Goal: Transaction & Acquisition: Purchase product/service

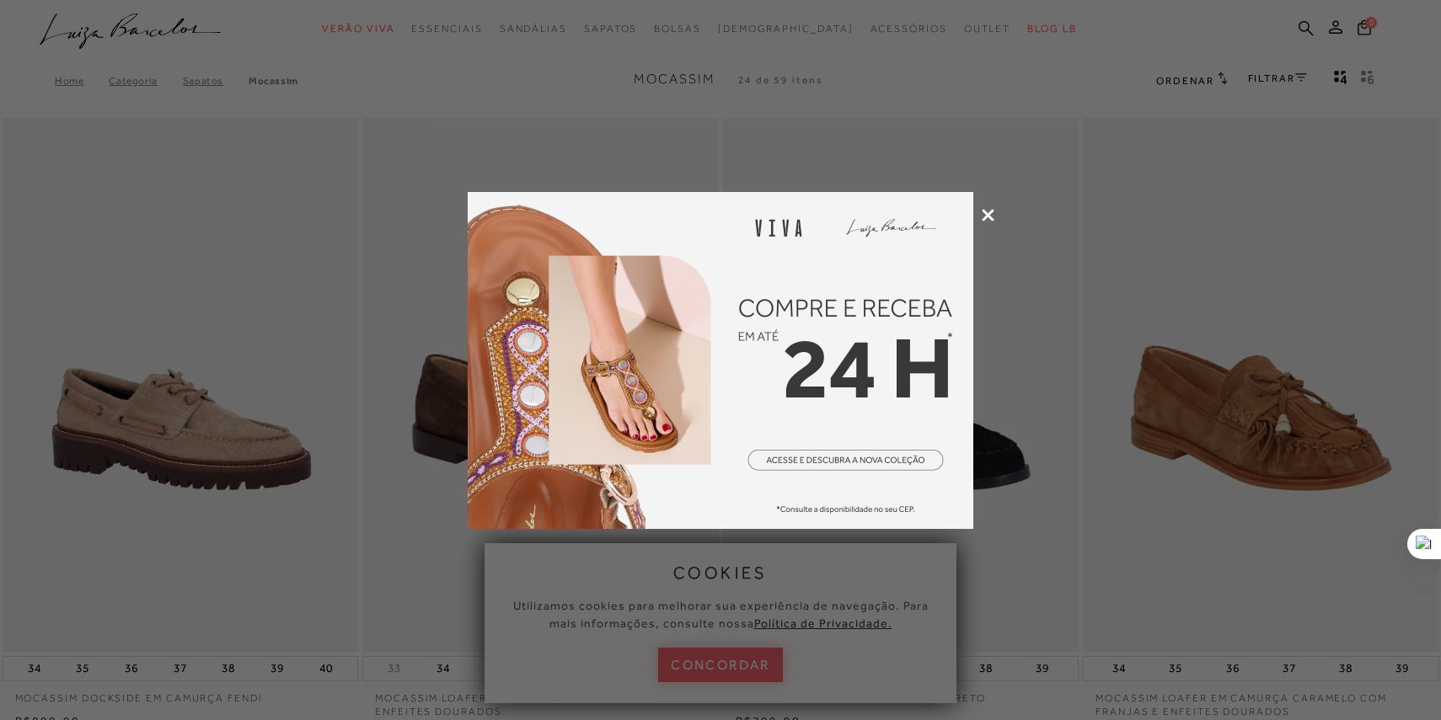
click at [995, 213] on div at bounding box center [720, 360] width 1441 height 720
click at [983, 214] on icon at bounding box center [987, 215] width 13 height 13
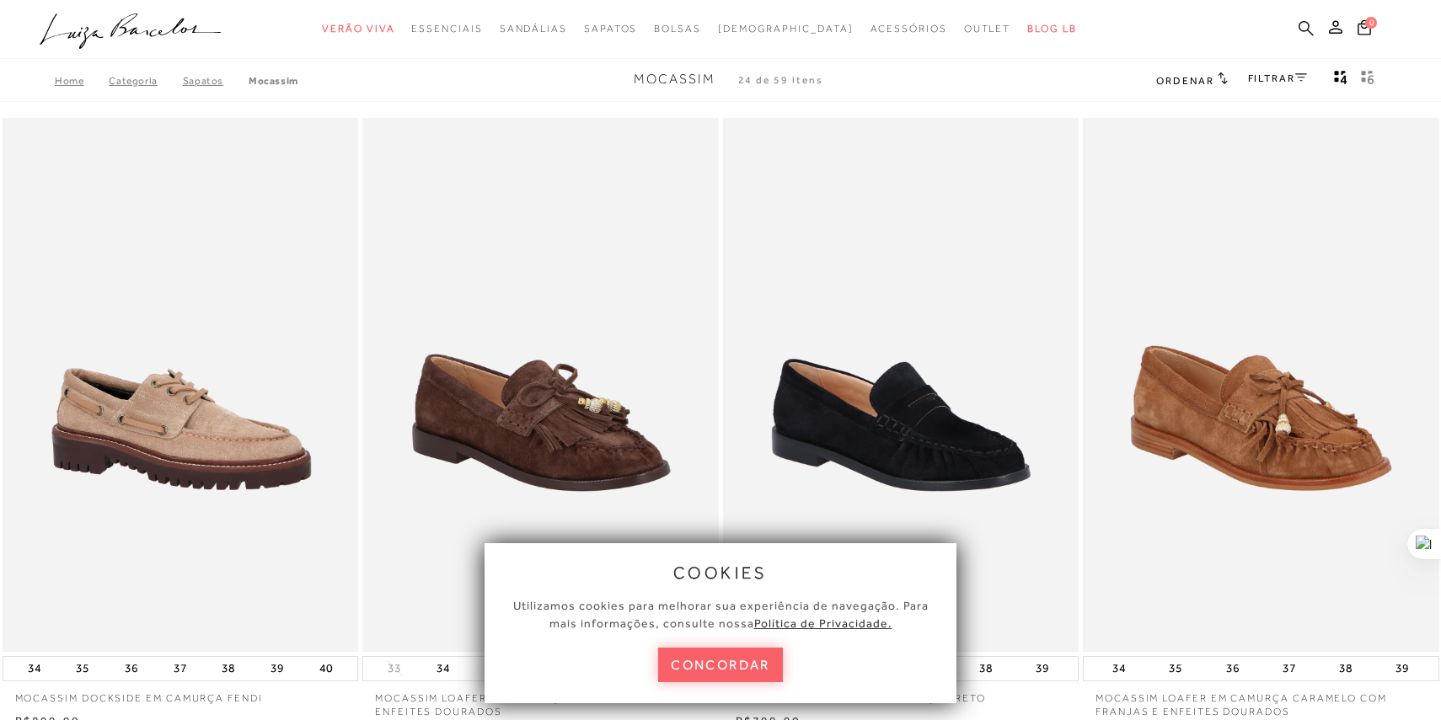
click at [1304, 24] on icon at bounding box center [1305, 28] width 15 height 16
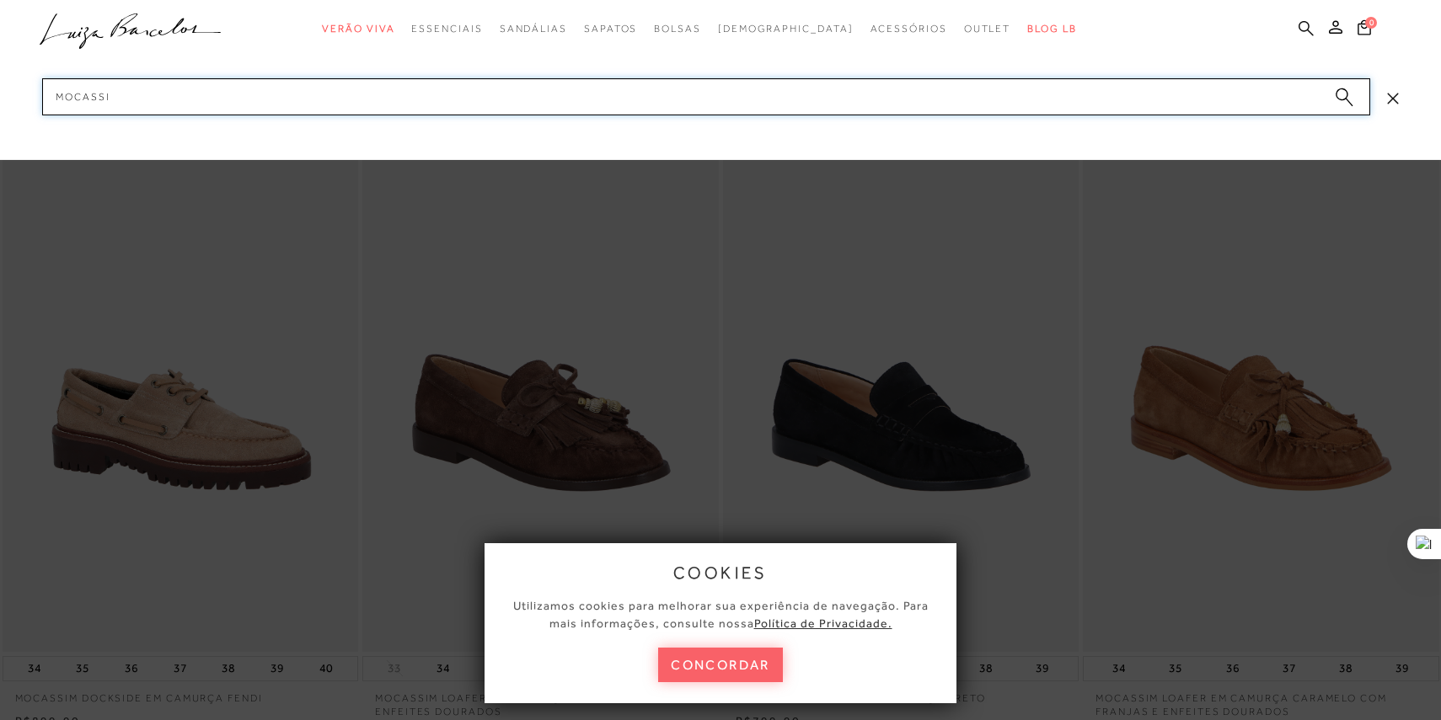
type input "mocassim"
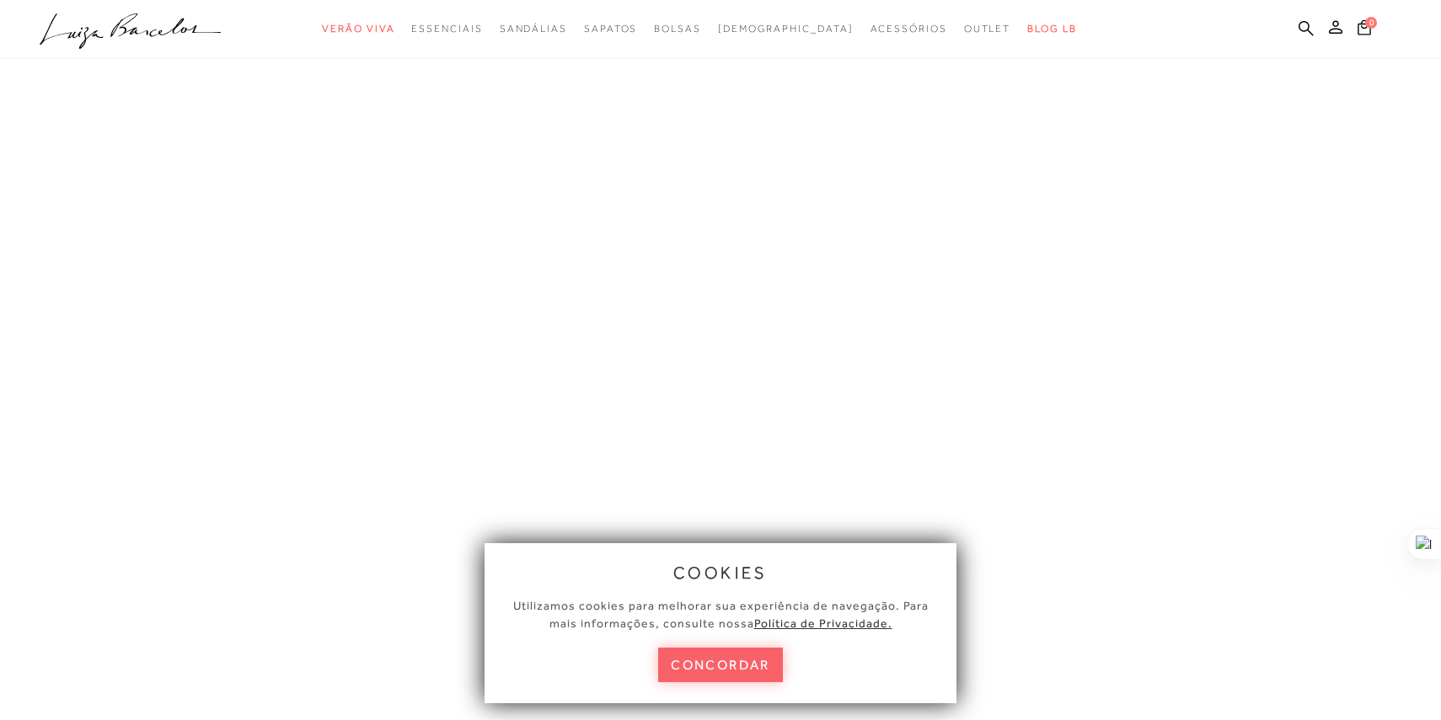
click at [743, 653] on button "concordar" at bounding box center [720, 665] width 125 height 35
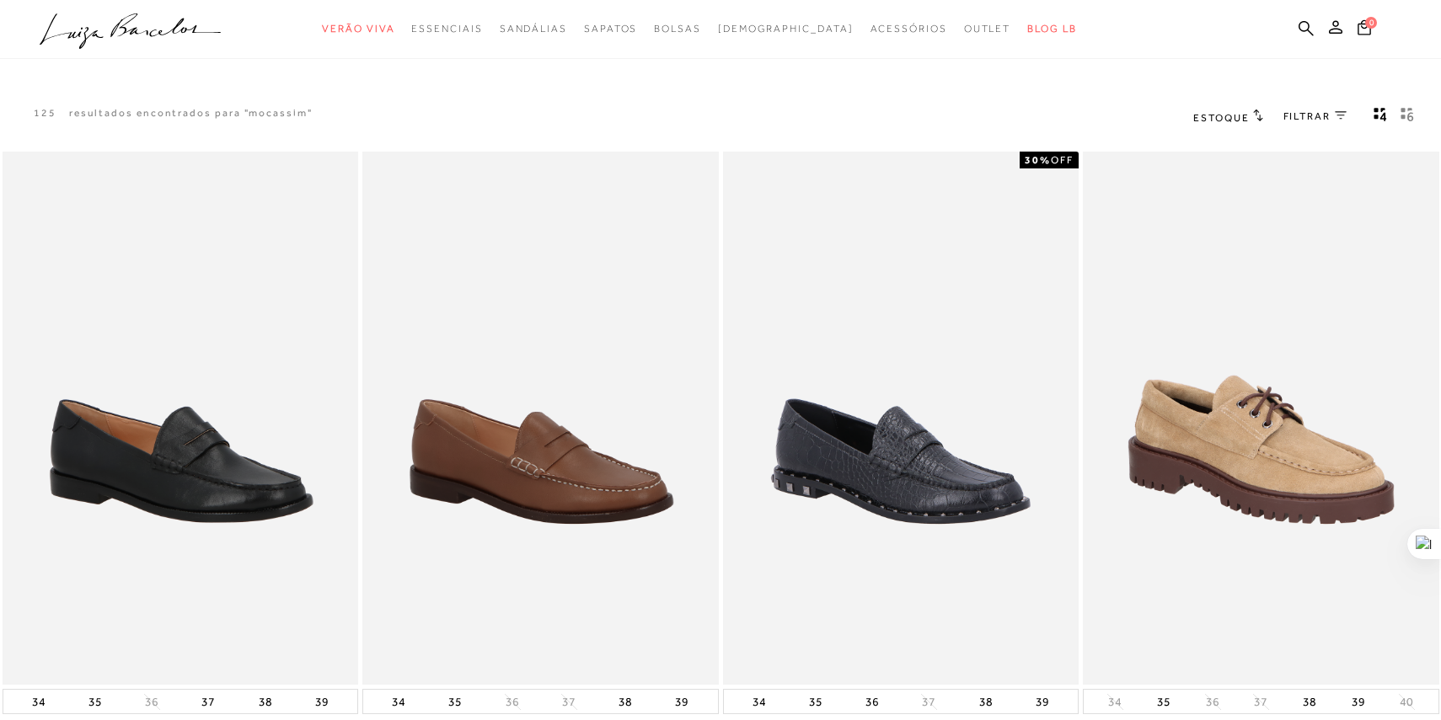
click at [1323, 115] on span "FILTRAR" at bounding box center [1306, 117] width 47 height 14
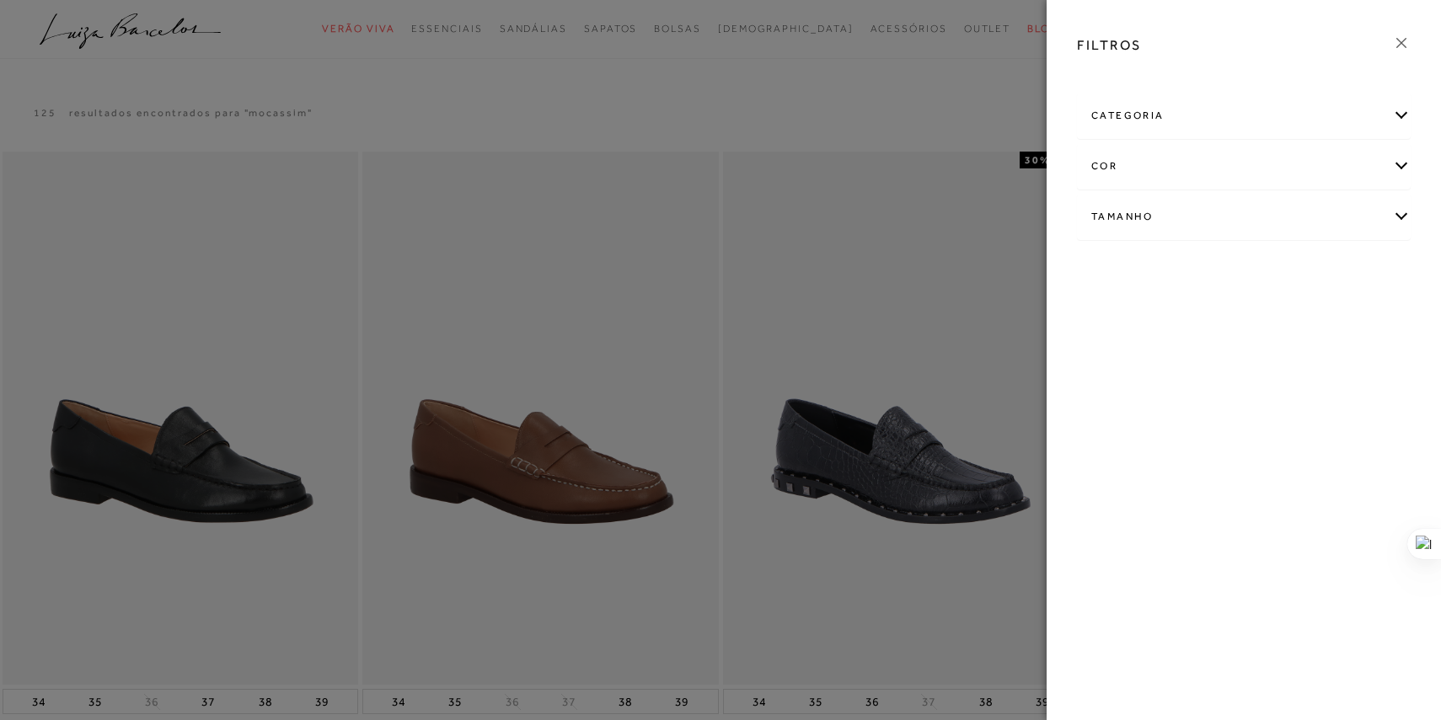
drag, startPoint x: 653, startPoint y: 99, endPoint x: 625, endPoint y: 107, distance: 28.8
click at [653, 99] on div at bounding box center [720, 360] width 1441 height 720
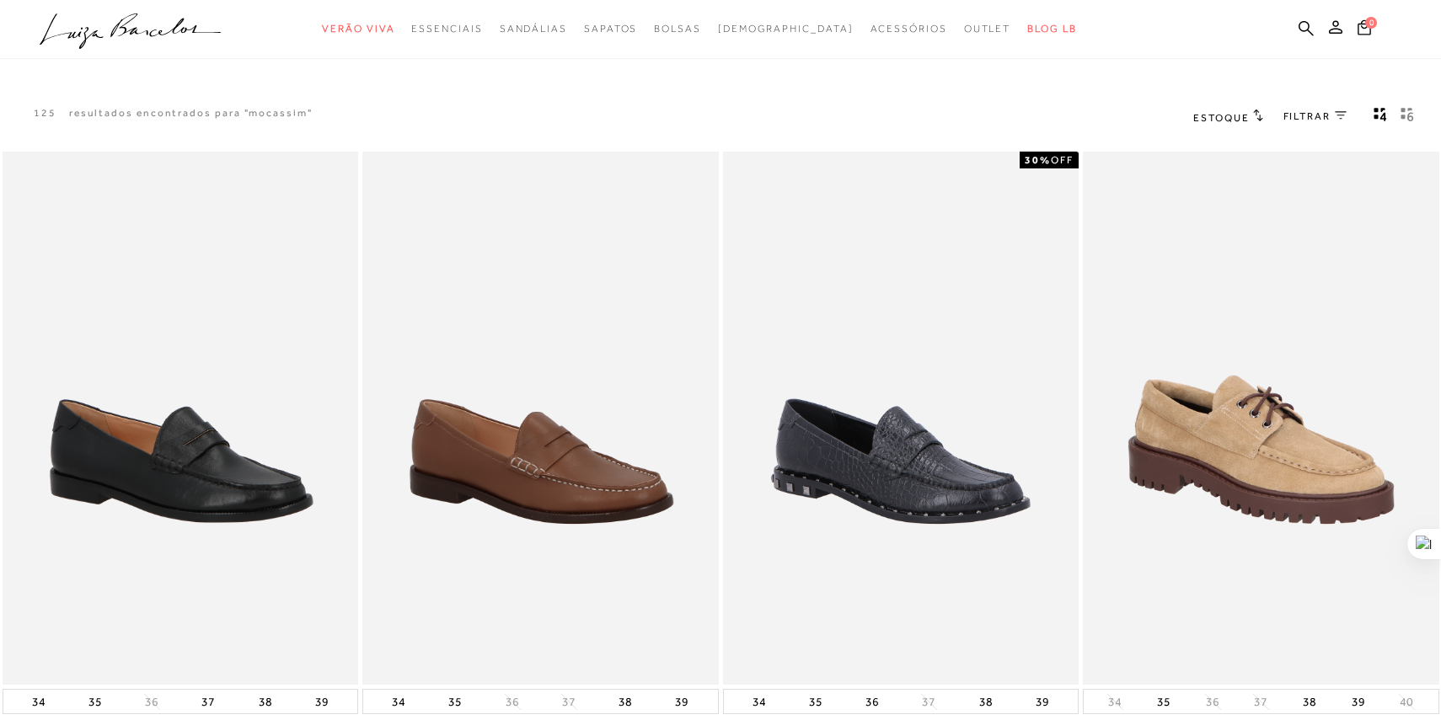
click at [1243, 112] on span "Estoque" at bounding box center [1221, 118] width 56 height 12
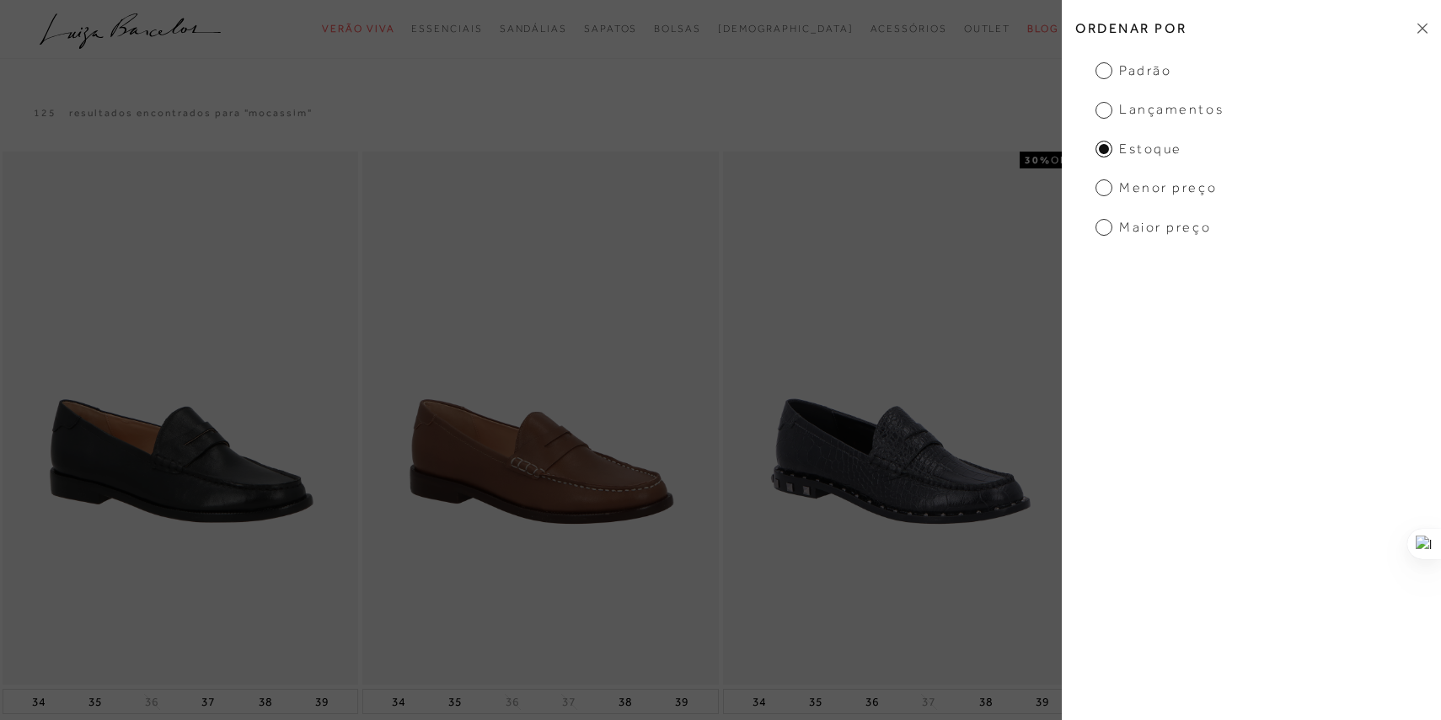
click at [1104, 195] on span "Menor Preço" at bounding box center [1155, 188] width 121 height 19
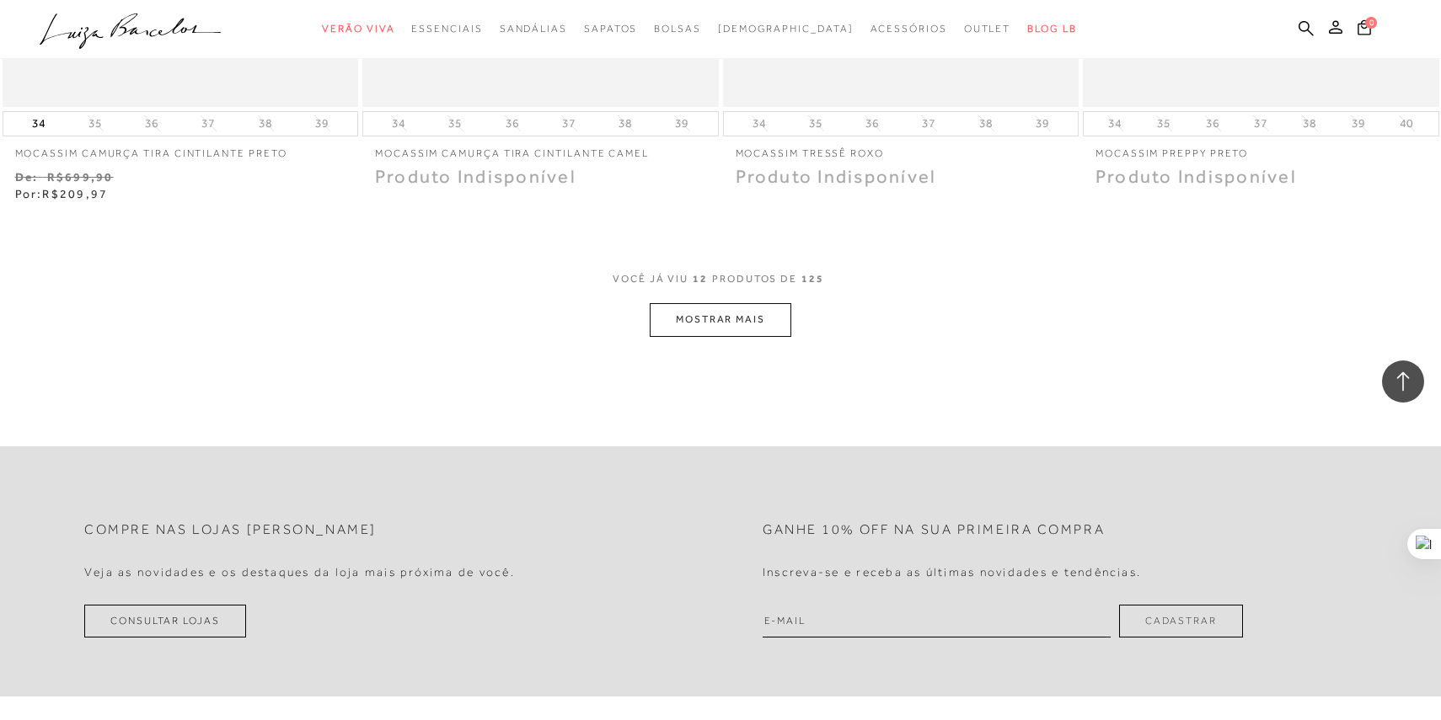
scroll to position [1857, 0]
click at [691, 332] on button "MOSTRAR MAIS" at bounding box center [721, 320] width 142 height 33
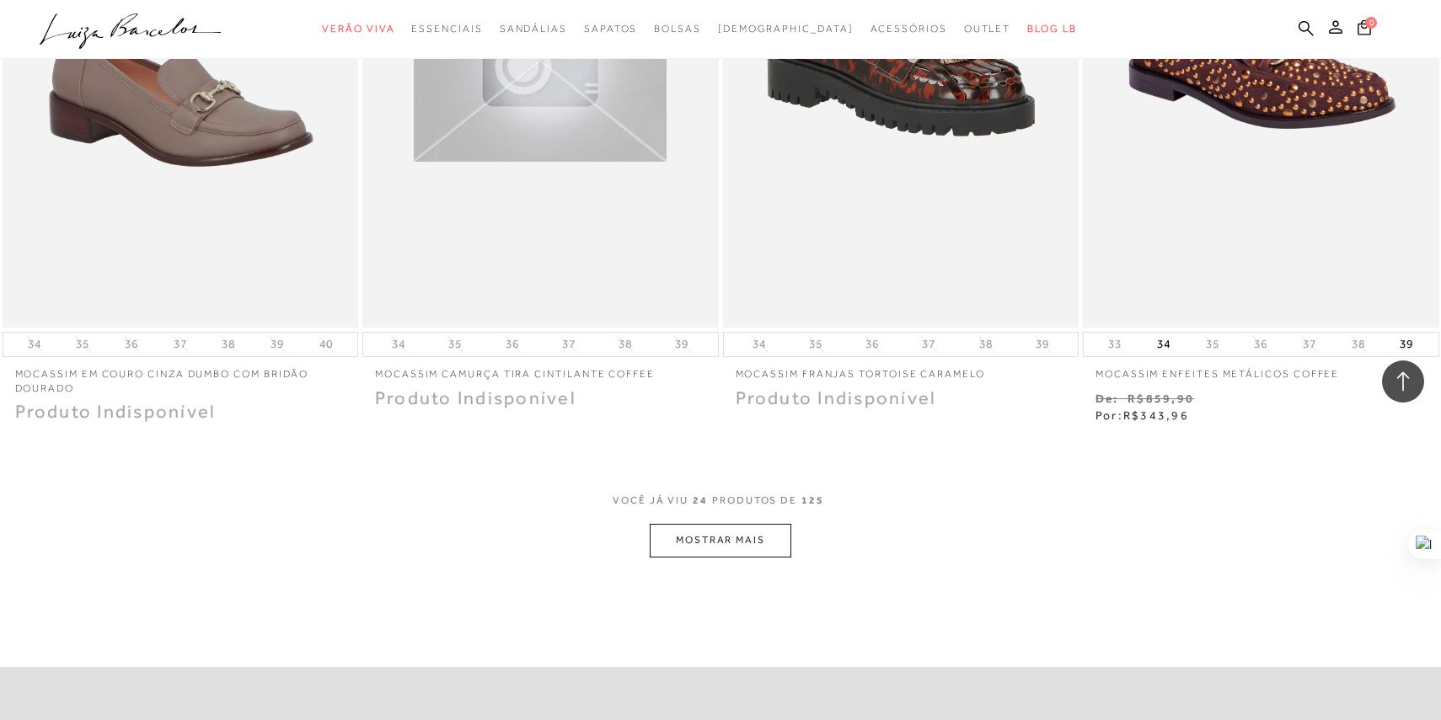
scroll to position [3603, 0]
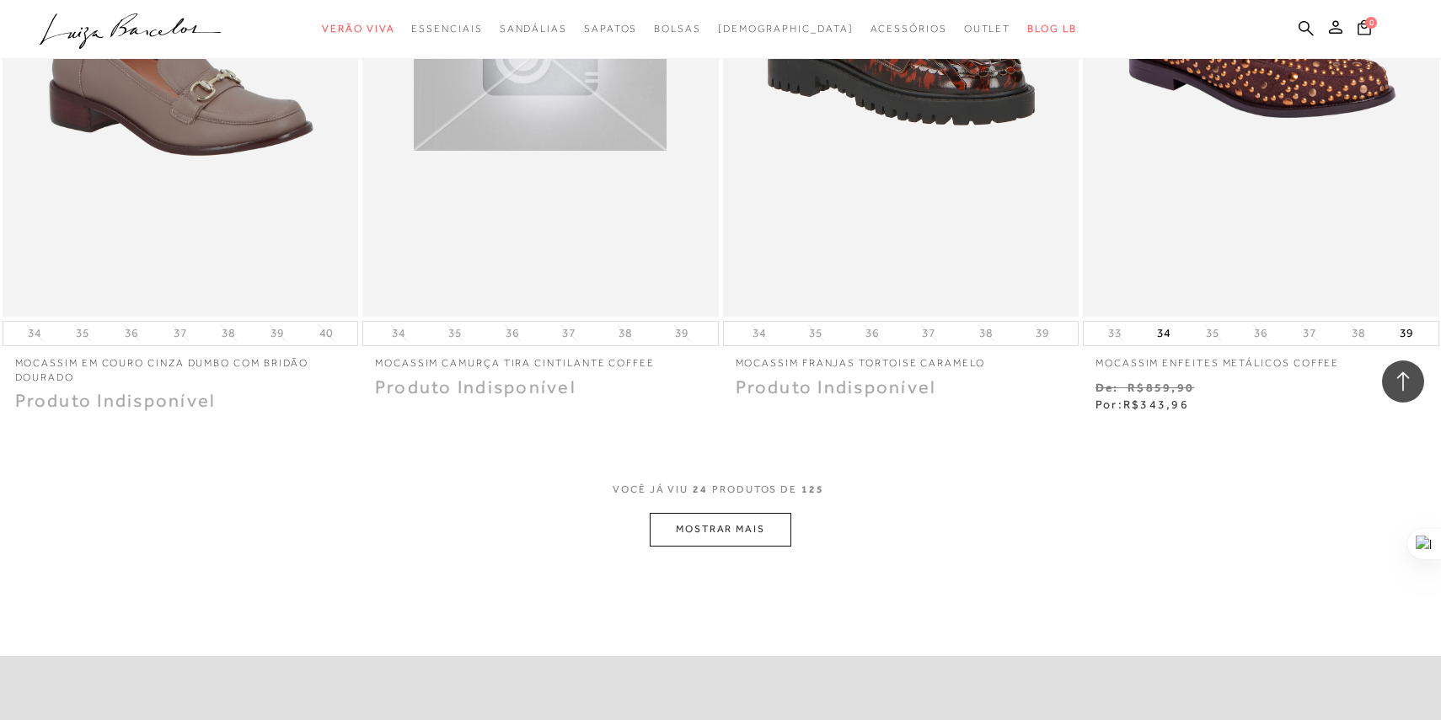
click at [764, 527] on button "MOSTRAR MAIS" at bounding box center [721, 529] width 142 height 33
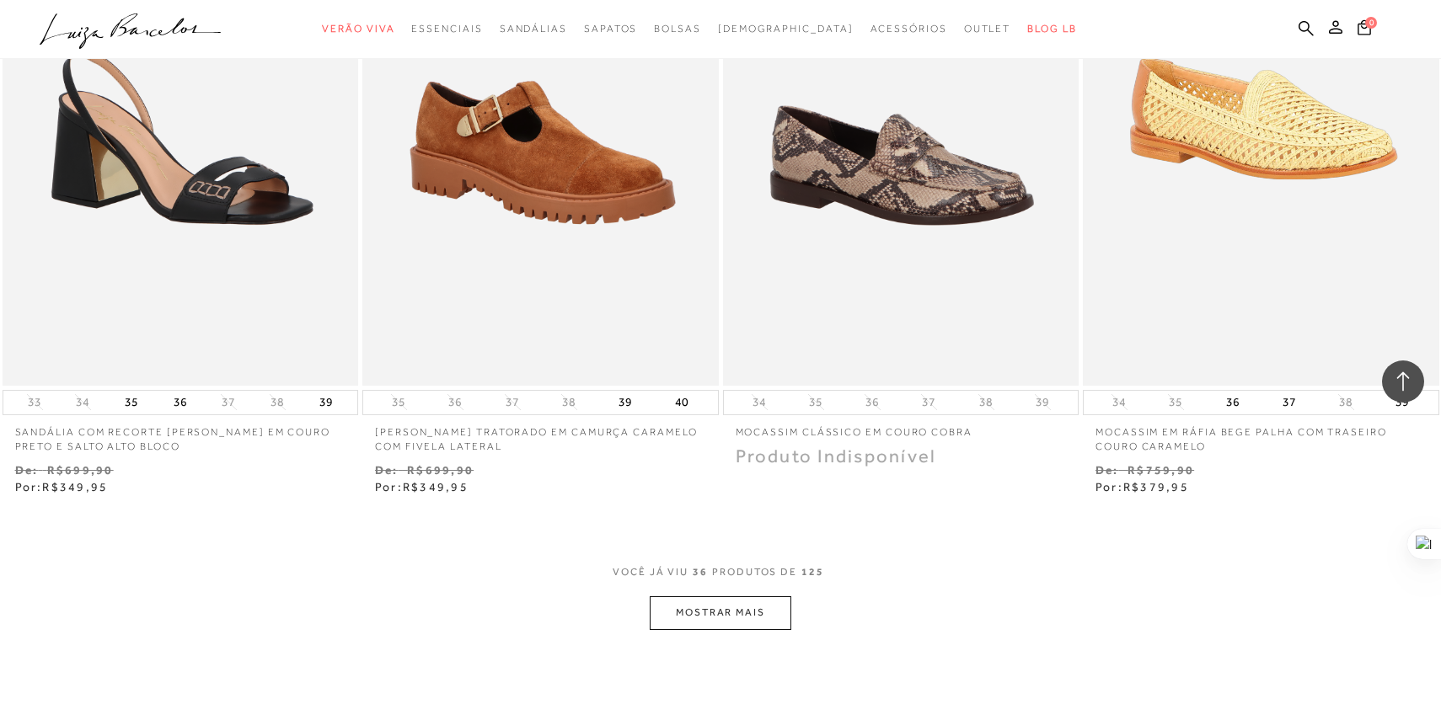
scroll to position [5505, 0]
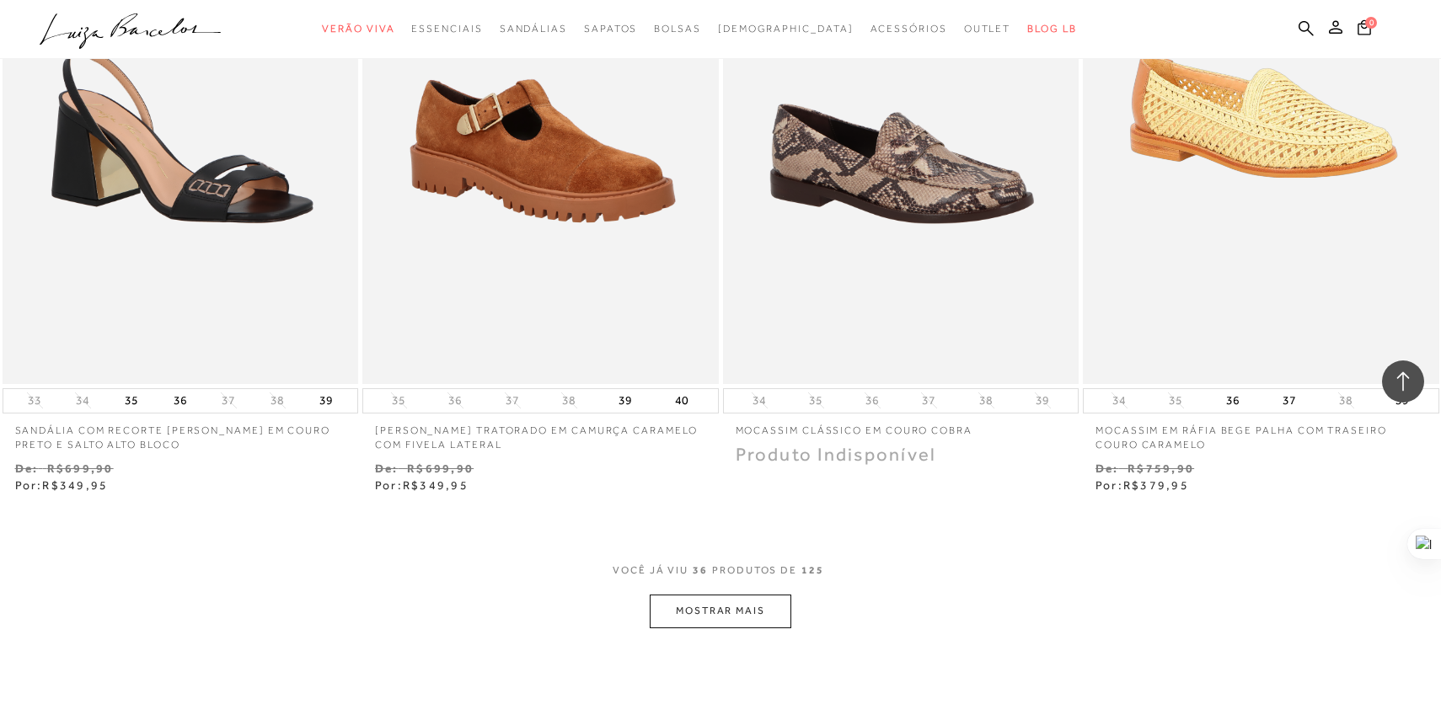
click at [730, 620] on button "MOSTRAR MAIS" at bounding box center [721, 611] width 142 height 33
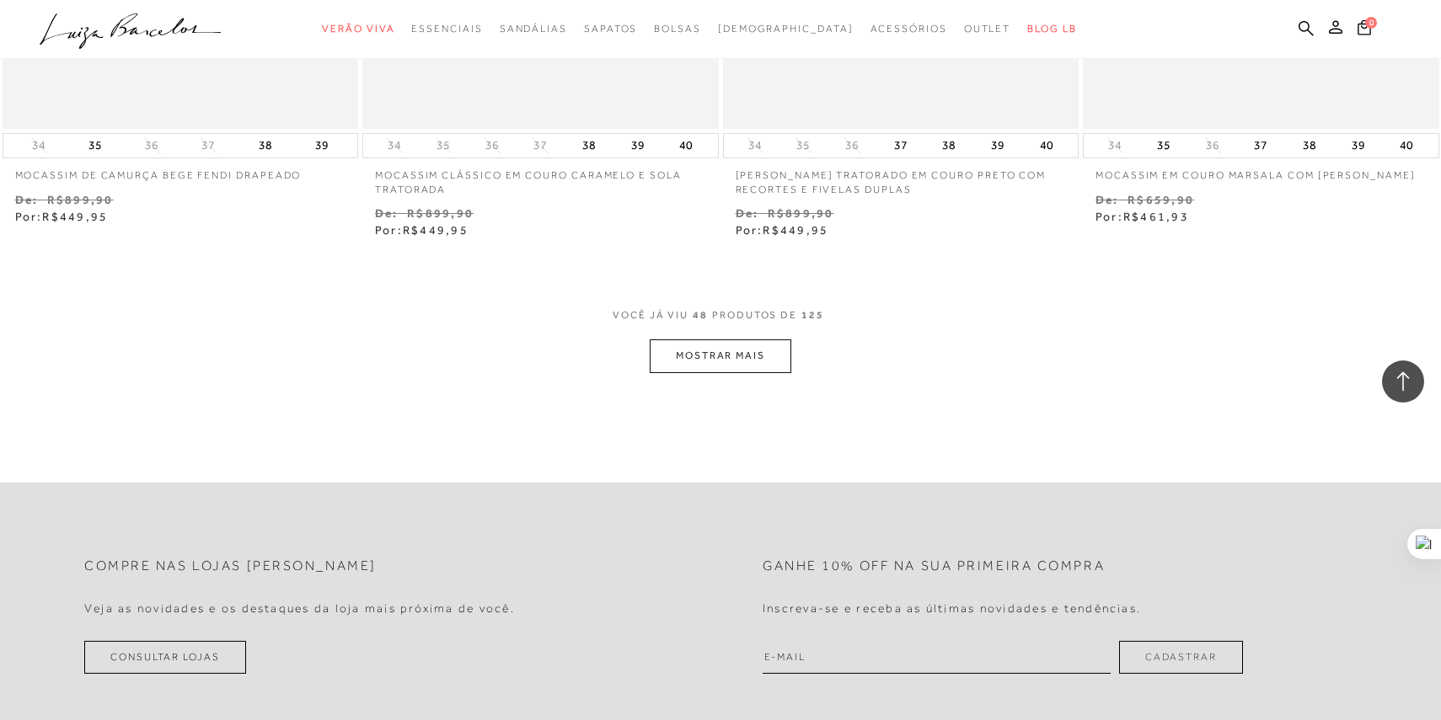
scroll to position [7751, 0]
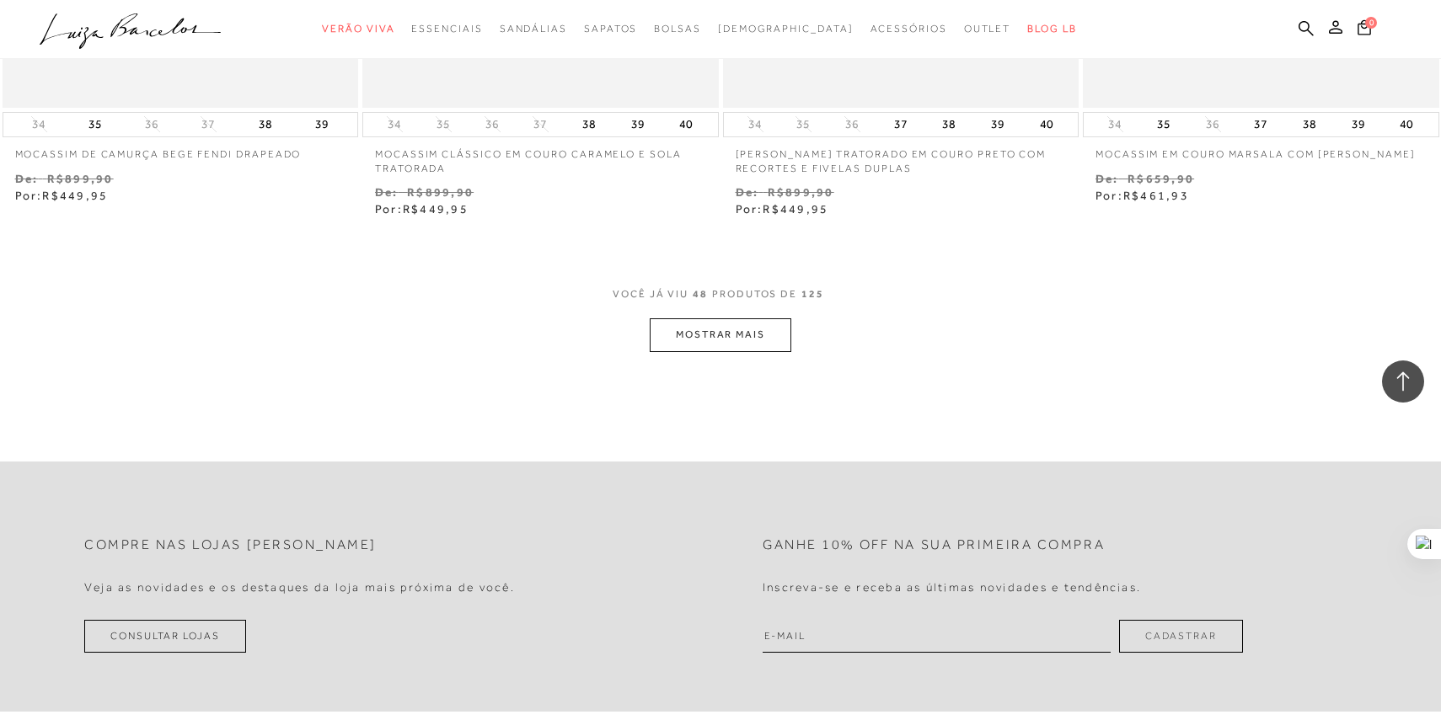
click at [743, 325] on button "MOSTRAR MAIS" at bounding box center [721, 334] width 142 height 33
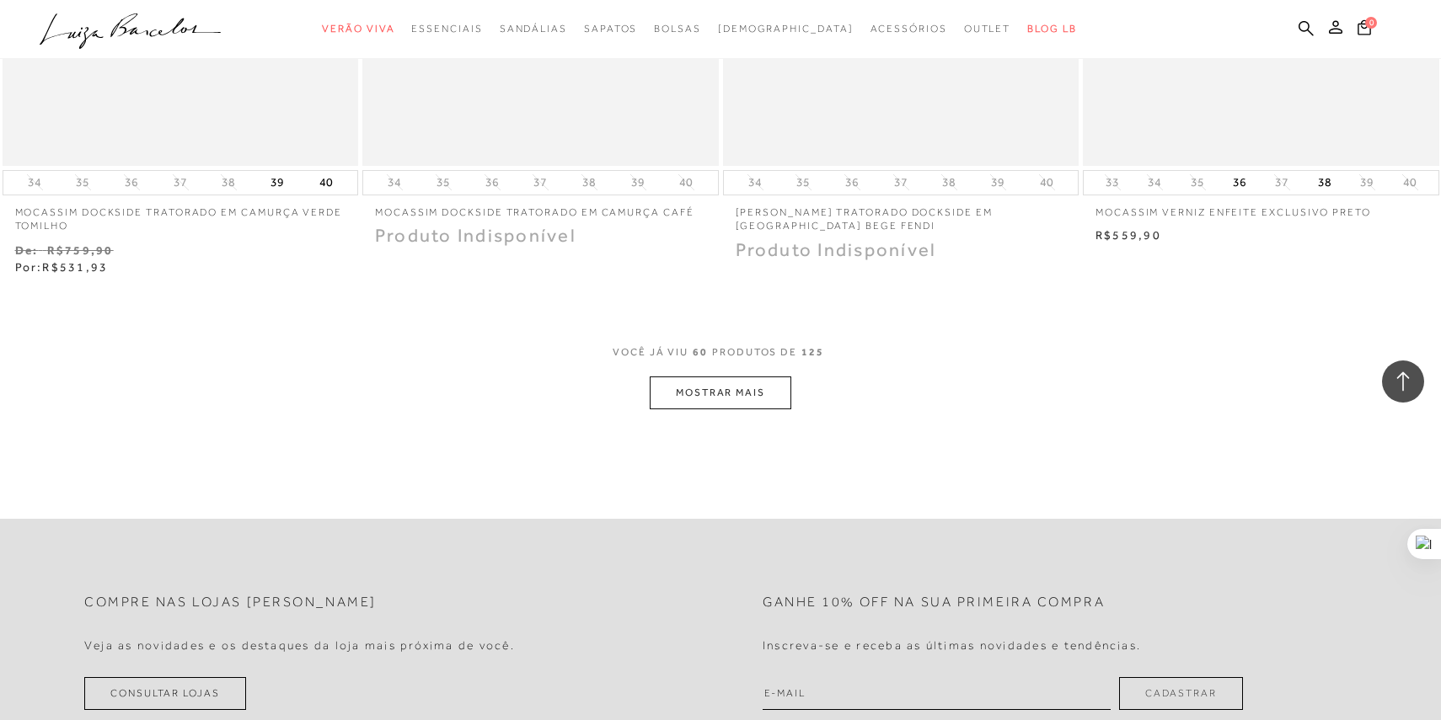
scroll to position [9684, 0]
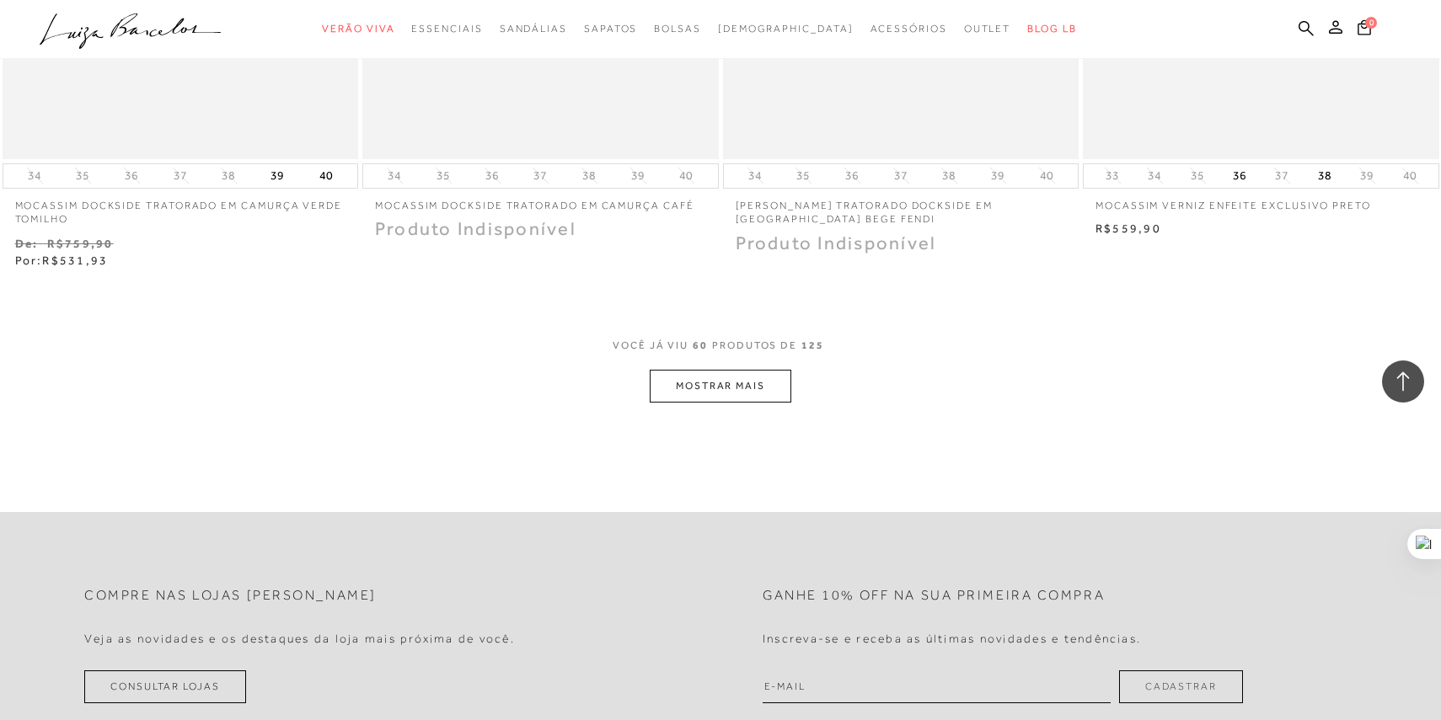
click at [737, 380] on button "MOSTRAR MAIS" at bounding box center [721, 386] width 142 height 33
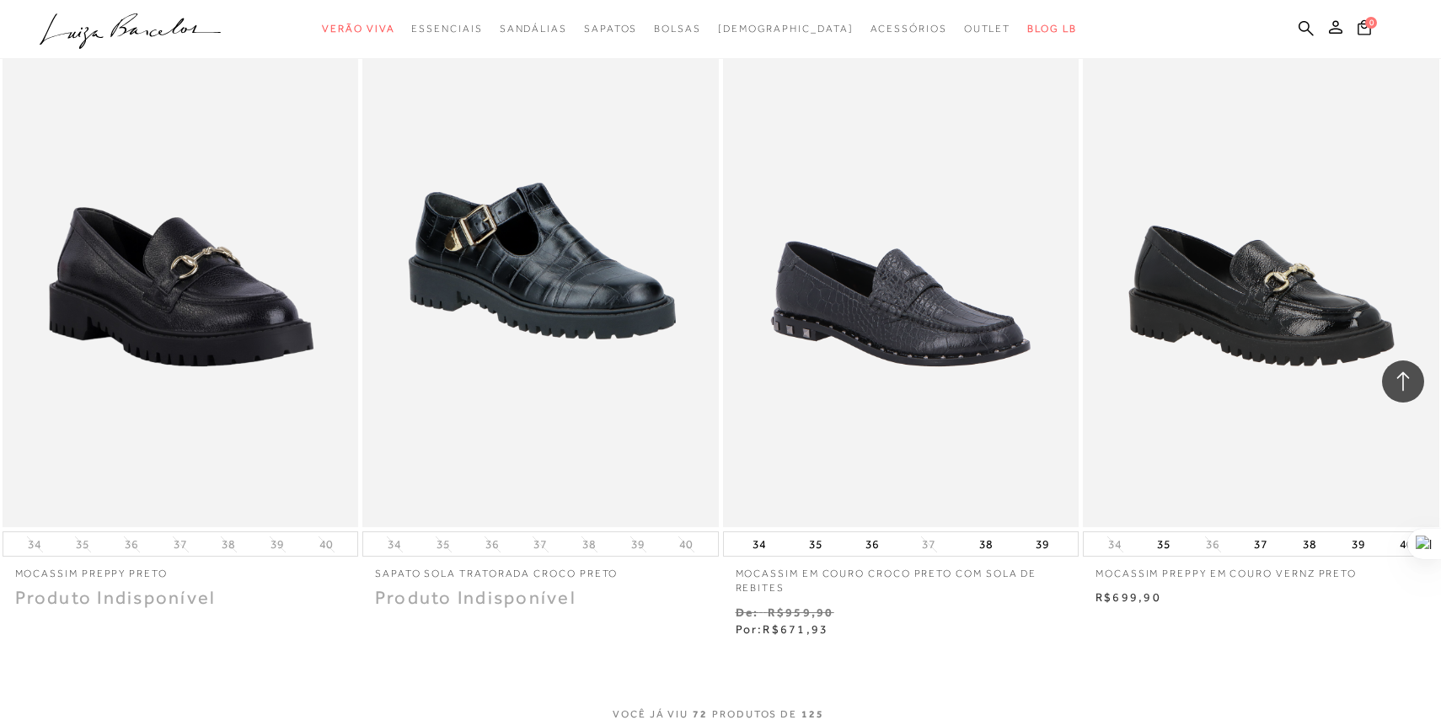
scroll to position [11355, 0]
